Goal: Task Accomplishment & Management: Manage account settings

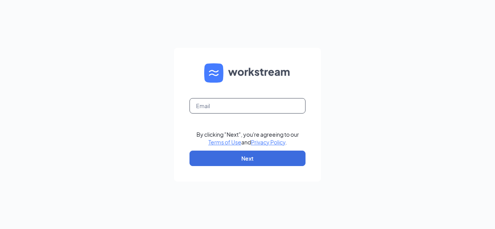
click at [228, 111] on input "text" at bounding box center [247, 105] width 116 height 15
type input "anrea.scott@dalwadi.com"
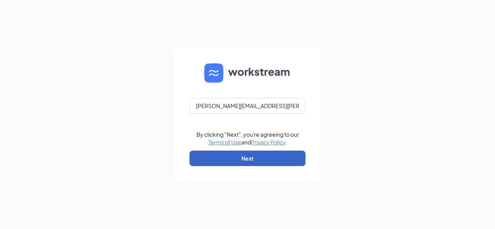
click at [245, 160] on button "Next" at bounding box center [247, 158] width 116 height 15
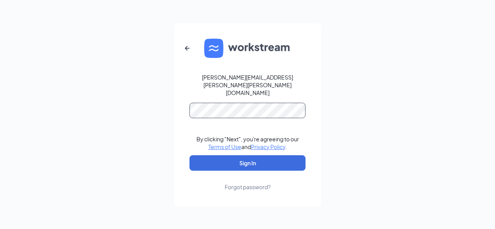
click at [189, 155] on button "Sign In" at bounding box center [247, 162] width 116 height 15
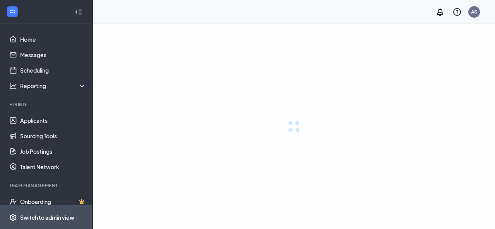
click at [50, 219] on div "Switch to admin view" at bounding box center [47, 218] width 54 height 8
click at [53, 219] on div "Switch to admin view" at bounding box center [47, 218] width 54 height 8
